Goal: Task Accomplishment & Management: Manage account settings

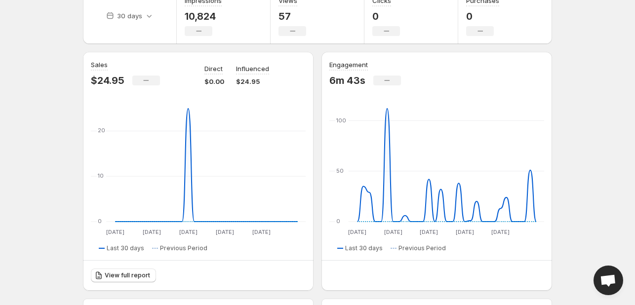
scroll to position [99, 0]
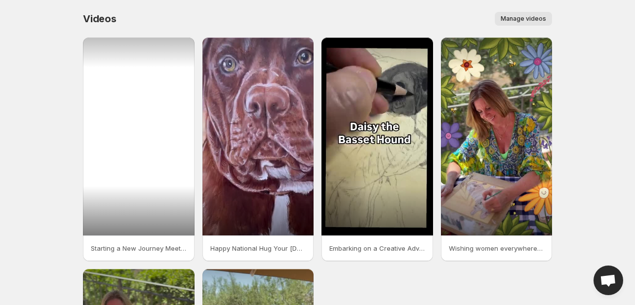
drag, startPoint x: 128, startPoint y: 146, endPoint x: 59, endPoint y: 154, distance: 69.7
click at [59, 154] on body "Home Feeds Videos Subscription Settings Videos. This page is ready Videos Manag…" at bounding box center [317, 152] width 635 height 305
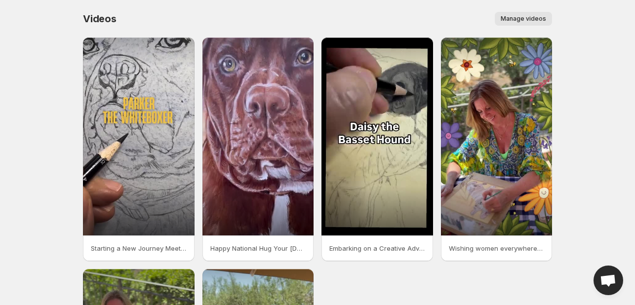
click at [520, 17] on span "Manage videos" at bounding box center [523, 19] width 45 height 8
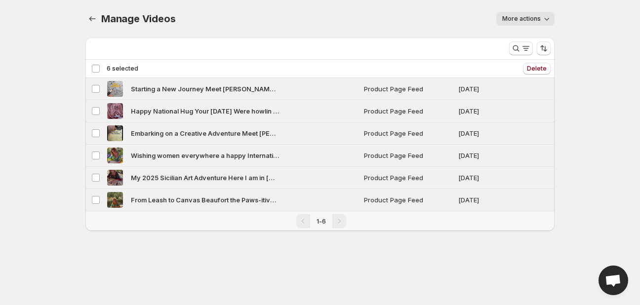
click at [97, 70] on div "Deselect all 6 videos 6 selected" at bounding box center [114, 68] width 47 height 9
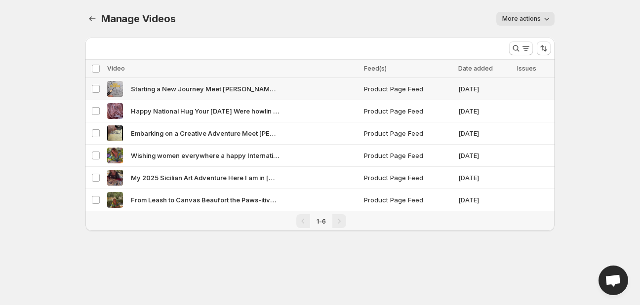
click at [182, 93] on span "Starting a New Journey Meet [PERSON_NAME] the White Boxer Stay tuned as I take …" at bounding box center [205, 89] width 148 height 10
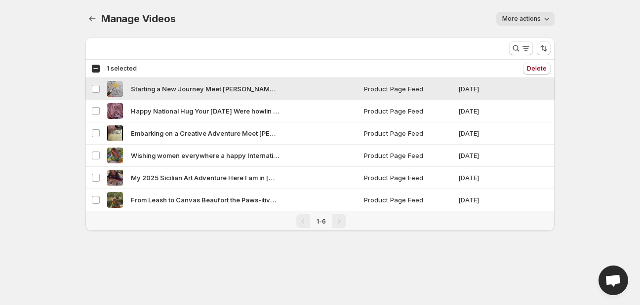
click at [182, 93] on span "Starting a New Journey Meet [PERSON_NAME] the White Boxer Stay tuned as I take …" at bounding box center [205, 89] width 148 height 10
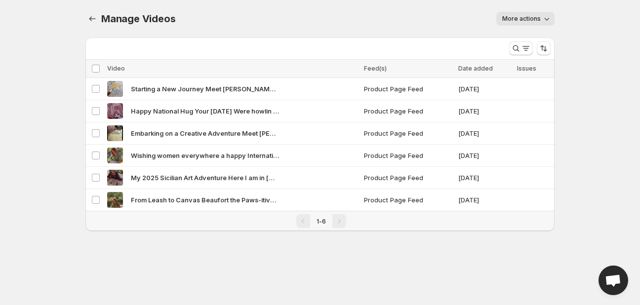
click at [499, 10] on div "Manage Videos. This page is ready Manage Videos More actions More actions More …" at bounding box center [319, 19] width 469 height 38
click at [508, 24] on button "More actions" at bounding box center [525, 19] width 58 height 14
click at [417, 24] on div "More actions" at bounding box center [370, 19] width 367 height 14
click at [91, 67] on th "Select all videos" at bounding box center [94, 69] width 19 height 18
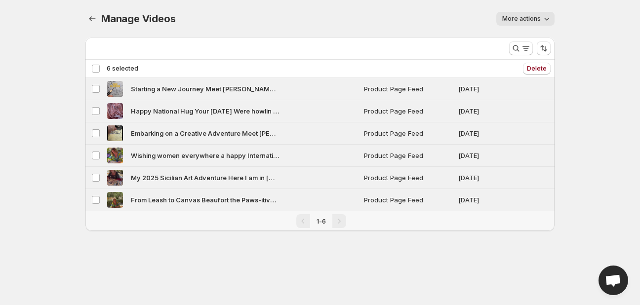
click at [94, 67] on div "Deselect all 6 videos 6 selected" at bounding box center [114, 68] width 47 height 9
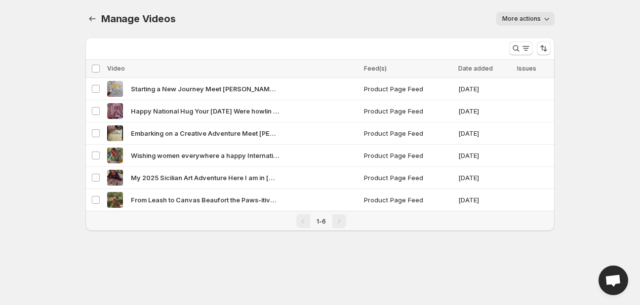
click at [265, 41] on div "More views" at bounding box center [293, 47] width 416 height 18
click at [87, 20] on button "Manage Videos" at bounding box center [92, 19] width 14 height 14
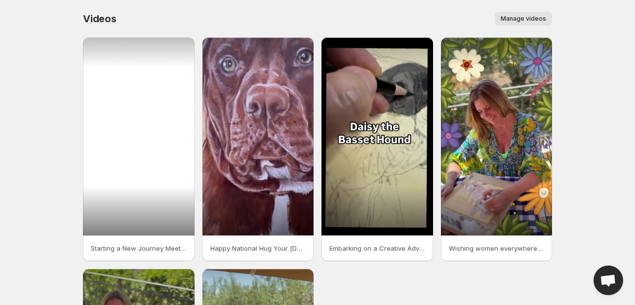
click at [140, 211] on div at bounding box center [139, 137] width 112 height 198
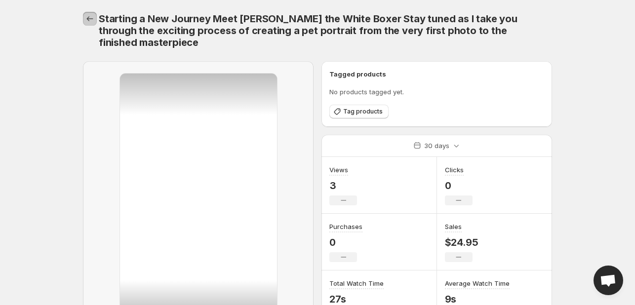
click at [94, 22] on icon "Settings" at bounding box center [90, 19] width 10 height 10
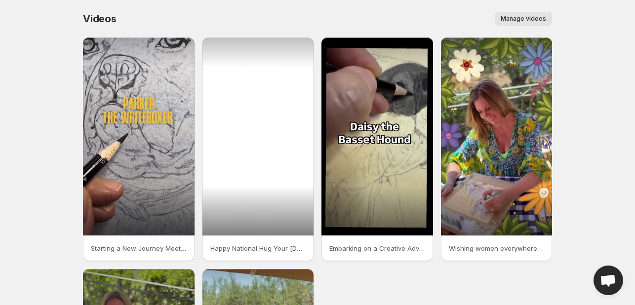
click at [249, 141] on div at bounding box center [259, 137] width 112 height 198
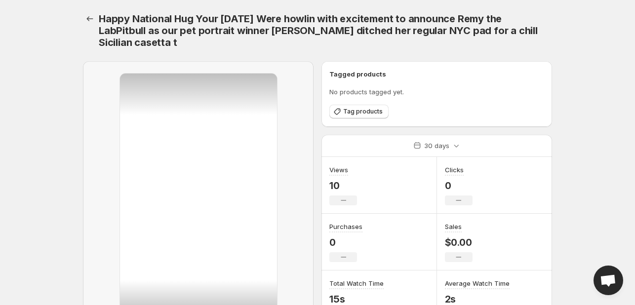
drag, startPoint x: 181, startPoint y: 115, endPoint x: 91, endPoint y: 135, distance: 92.0
click at [91, 135] on div at bounding box center [198, 211] width 231 height 300
click at [92, 13] on button "Settings" at bounding box center [90, 19] width 14 height 14
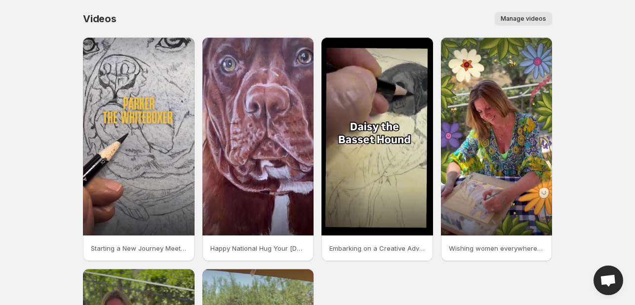
click at [47, 27] on body "Home Feeds Videos Subscription Settings Videos. This page is ready Videos Manag…" at bounding box center [317, 152] width 635 height 305
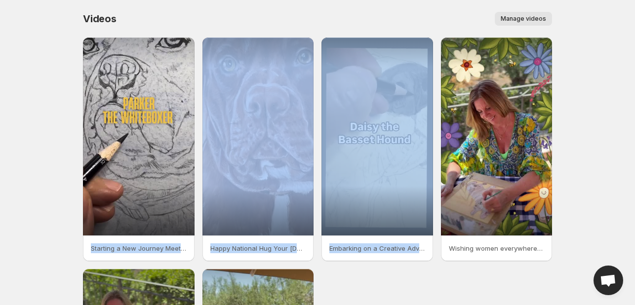
drag, startPoint x: 555, startPoint y: 95, endPoint x: 58, endPoint y: 143, distance: 499.2
click at [60, 143] on body "Home Feeds Videos Subscription Settings Videos. This page is ready Videos Manag…" at bounding box center [317, 152] width 635 height 305
click at [59, 129] on body "Home Feeds Videos Subscription Settings Videos. This page is ready Videos Manag…" at bounding box center [317, 152] width 635 height 305
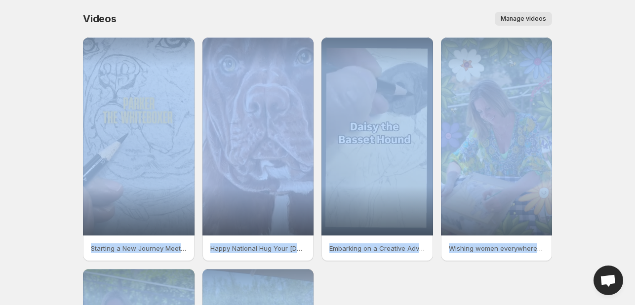
drag, startPoint x: 59, startPoint y: 129, endPoint x: 314, endPoint y: 296, distance: 305.4
click at [314, 296] on body "Home Feeds Videos Subscription Settings Videos. This page is ready Videos Manag…" at bounding box center [317, 152] width 635 height 305
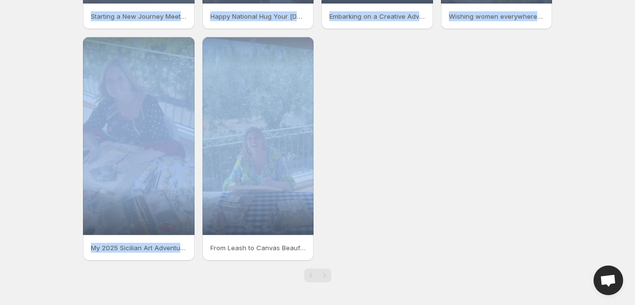
scroll to position [233, 0]
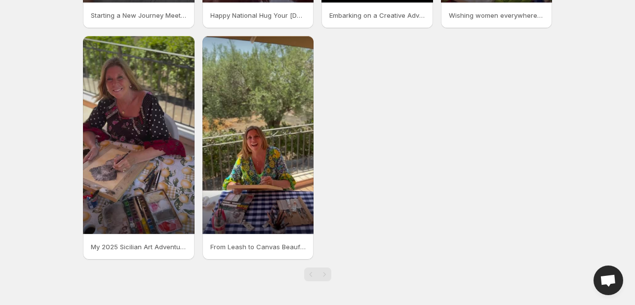
click at [362, 267] on div "Starting a New Journey Meet [PERSON_NAME] the White Boxer Stay tuned as I take …" at bounding box center [313, 39] width 477 height 485
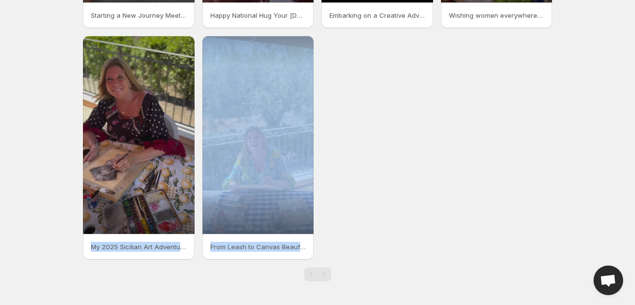
drag, startPoint x: 256, startPoint y: 230, endPoint x: 18, endPoint y: 54, distance: 296.4
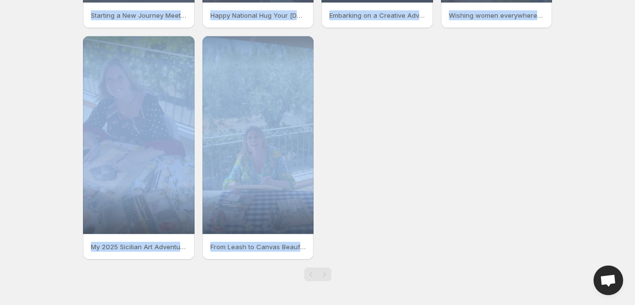
drag, startPoint x: 38, startPoint y: 13, endPoint x: 349, endPoint y: 242, distance: 386.2
click at [349, 247] on div "Starting a New Journey Meet [PERSON_NAME] the White Boxer Stay tuned as I take …" at bounding box center [317, 31] width 469 height 455
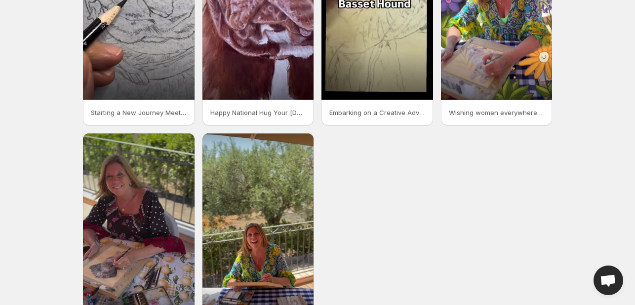
scroll to position [134, 0]
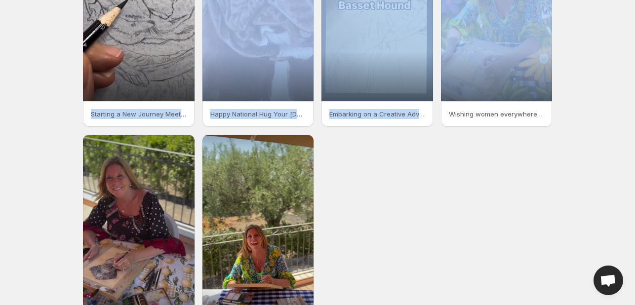
drag, startPoint x: 446, startPoint y: 251, endPoint x: 67, endPoint y: 68, distance: 420.6
click at [67, 68] on body "Home Feeds Videos Subscription Settings Videos. This page is ready Videos Manag…" at bounding box center [317, 18] width 635 height 305
click at [65, 60] on body "Home Feeds Videos Subscription Settings Videos. This page is ready Videos Manag…" at bounding box center [317, 18] width 635 height 305
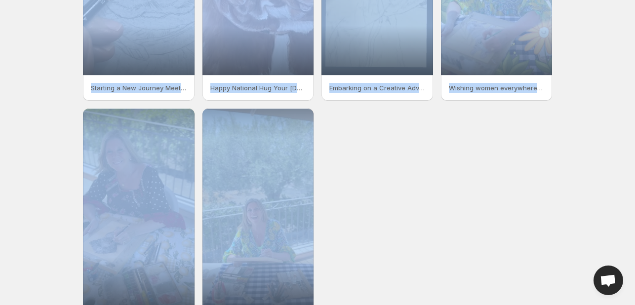
scroll to position [233, 0]
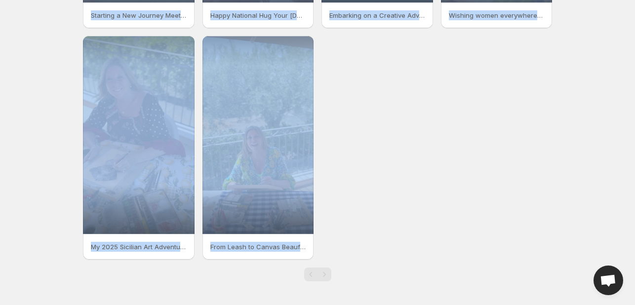
drag, startPoint x: 65, startPoint y: 60, endPoint x: 345, endPoint y: 251, distance: 338.9
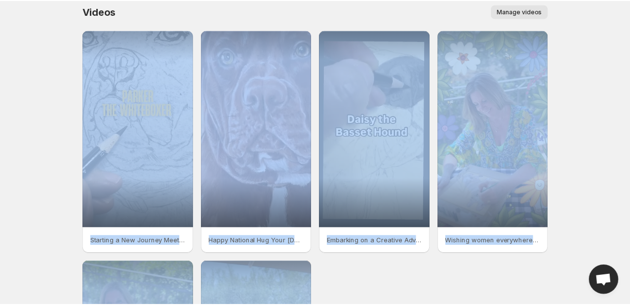
scroll to position [0, 0]
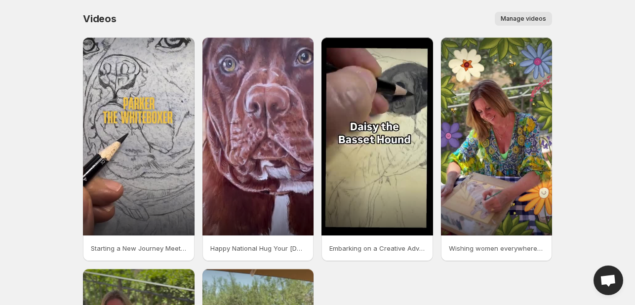
click at [588, 16] on body "Home Feeds Videos Subscription Settings Videos. This page is ready Videos Manag…" at bounding box center [317, 152] width 635 height 305
